Goal: Check status: Check status

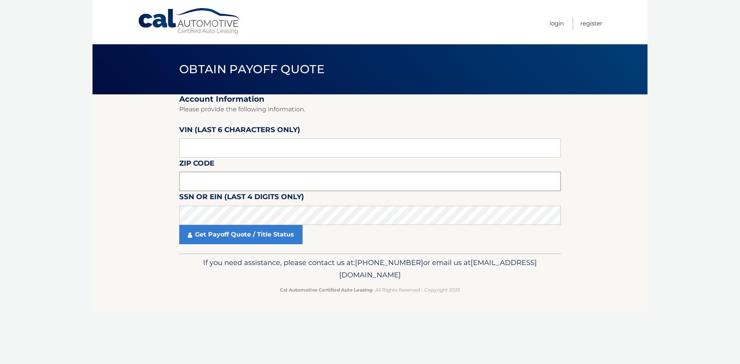
click at [214, 185] on input "text" at bounding box center [370, 181] width 382 height 19
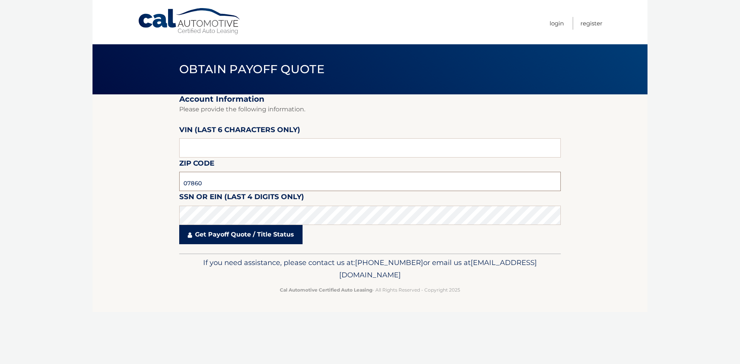
type input "07860"
click at [231, 237] on link "Get Payoff Quote / Title Status" at bounding box center [240, 234] width 123 height 19
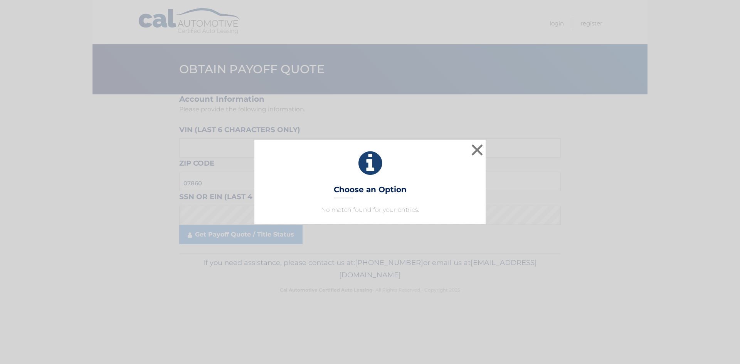
click at [480, 170] on div "× Choose an Option No match found for your entries. This is what you see on sec…" at bounding box center [369, 182] width 231 height 84
click at [495, 157] on div "× Choose an Option No match found for your entries. This is what you see on sec…" at bounding box center [370, 182] width 734 height 84
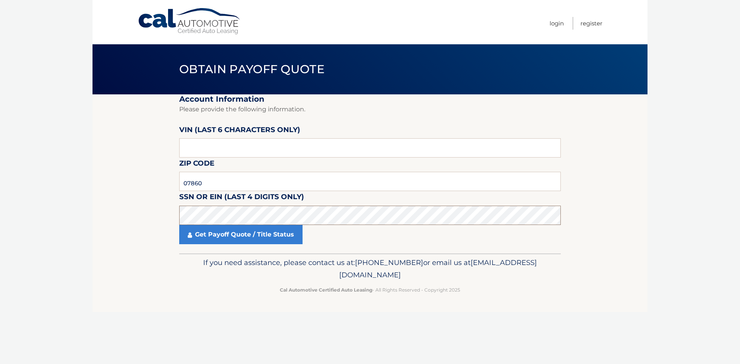
click at [154, 221] on section "Account Information Please provide the following information. VIN (last 6 chara…" at bounding box center [370, 173] width 555 height 159
click at [175, 220] on section "Account Information Please provide the following information. VIN (last 6 chara…" at bounding box center [370, 173] width 555 height 159
click at [239, 237] on link "Get Payoff Quote / Title Status" at bounding box center [240, 234] width 123 height 19
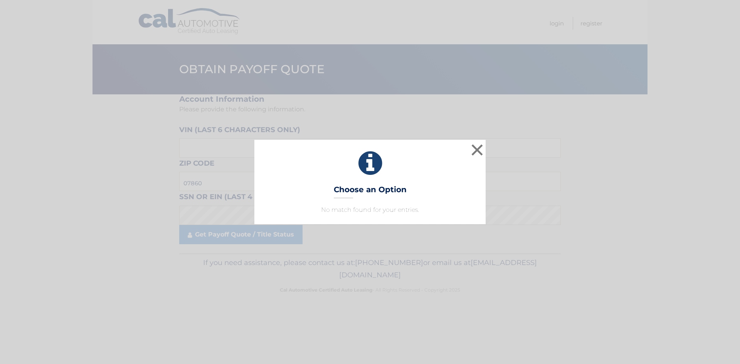
click at [493, 155] on div "× Choose an Option No match found for your entries. This is what you see on sec…" at bounding box center [370, 182] width 734 height 84
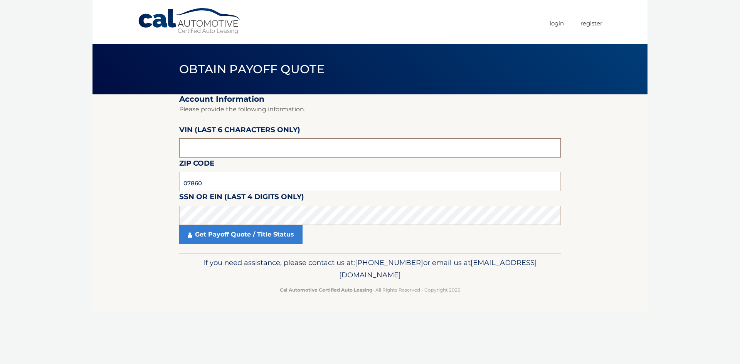
drag, startPoint x: 219, startPoint y: 148, endPoint x: 121, endPoint y: 147, distance: 97.1
click at [117, 148] on section "Account Information Please provide the following information. VIN (last 6 chara…" at bounding box center [370, 173] width 555 height 159
click at [206, 231] on link "Get Payoff Quote / Title Status" at bounding box center [240, 234] width 123 height 19
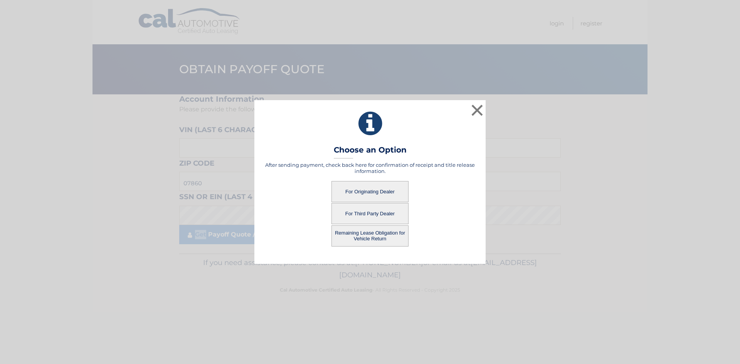
click at [377, 188] on button "For Originating Dealer" at bounding box center [370, 191] width 77 height 21
click at [372, 189] on button "For Originating Dealer" at bounding box center [370, 191] width 77 height 21
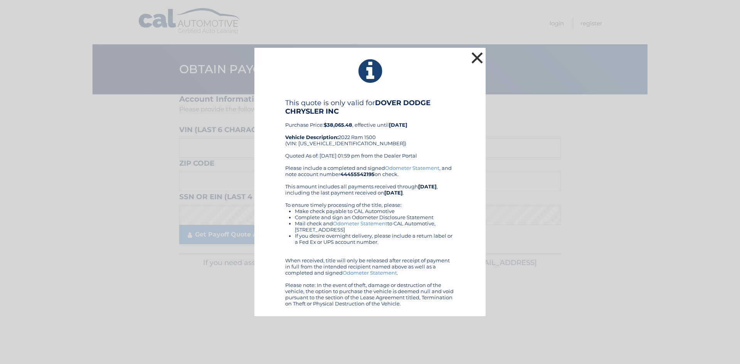
click at [475, 60] on button "×" at bounding box center [476, 57] width 15 height 15
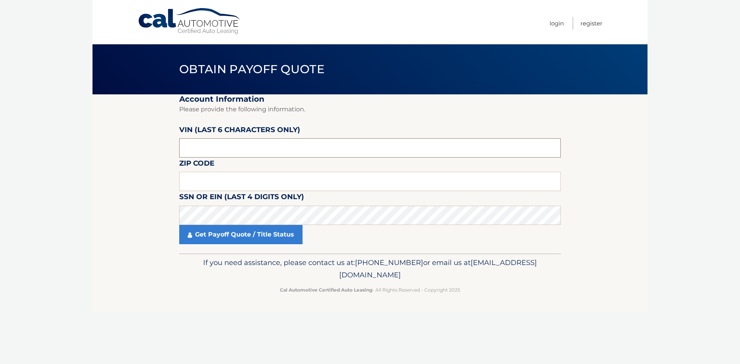
click at [192, 149] on input "text" at bounding box center [370, 147] width 382 height 19
drag, startPoint x: 201, startPoint y: 150, endPoint x: 183, endPoint y: 148, distance: 18.2
click at [183, 148] on input "text" at bounding box center [370, 147] width 382 height 19
click at [205, 145] on input "text" at bounding box center [370, 147] width 382 height 19
drag, startPoint x: 207, startPoint y: 180, endPoint x: 211, endPoint y: 181, distance: 4.6
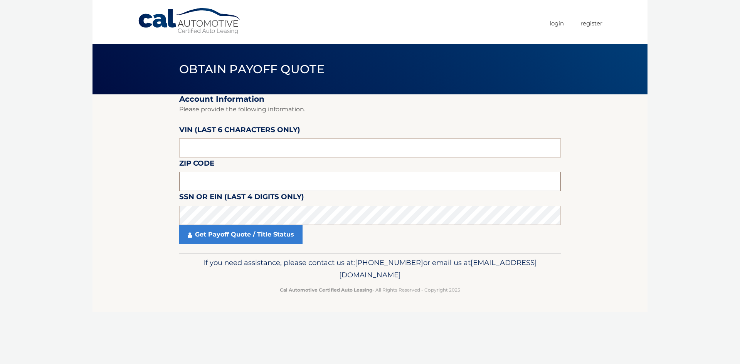
click at [208, 180] on input "text" at bounding box center [370, 181] width 382 height 19
type input "07860"
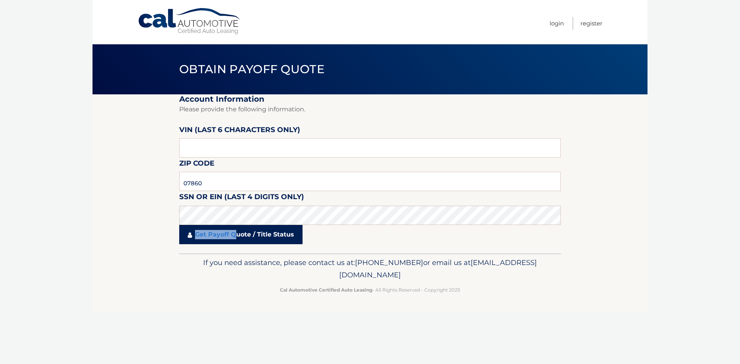
click at [248, 219] on fieldset "Account Information Please provide the following information. VIN (last 6 chara…" at bounding box center [370, 173] width 382 height 159
click at [280, 236] on link "Get Payoff Quote / Title Status" at bounding box center [240, 234] width 123 height 19
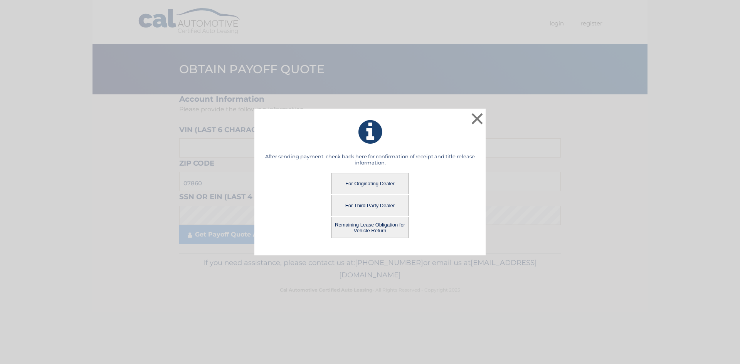
click at [74, 364] on html "× After sending payment, check back here for confirmation of receipt and title …" at bounding box center [370, 182] width 740 height 364
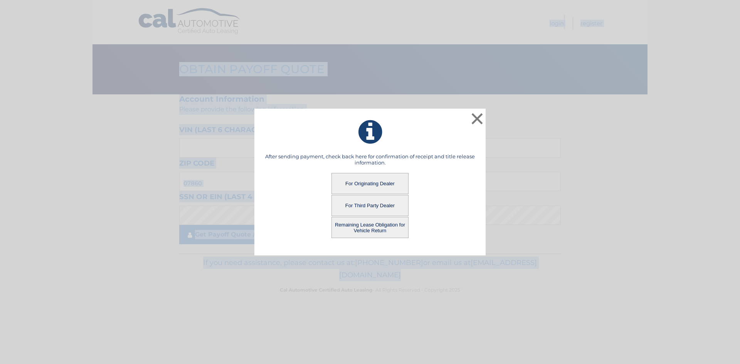
click at [358, 229] on button "Remaining Lease Obligation for Vehicle Return" at bounding box center [370, 227] width 77 height 21
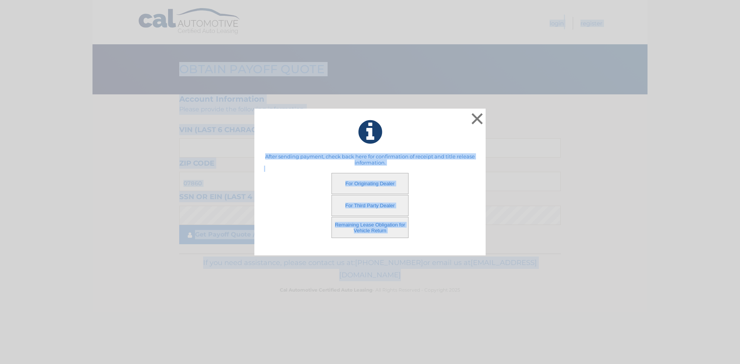
click at [358, 229] on button "Remaining Lease Obligation for Vehicle Return" at bounding box center [370, 227] width 77 height 21
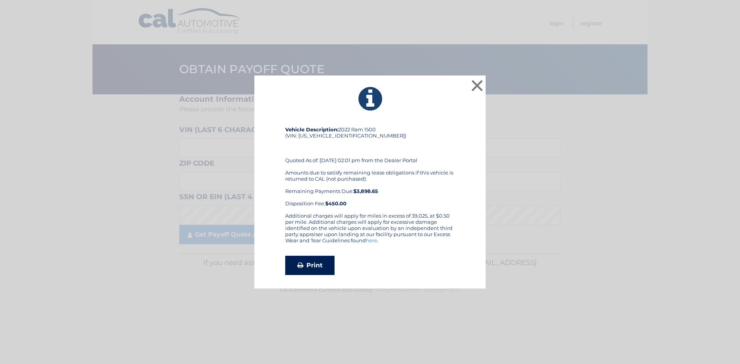
click at [295, 271] on link "Print" at bounding box center [309, 265] width 49 height 19
